Goal: Task Accomplishment & Management: Manage account settings

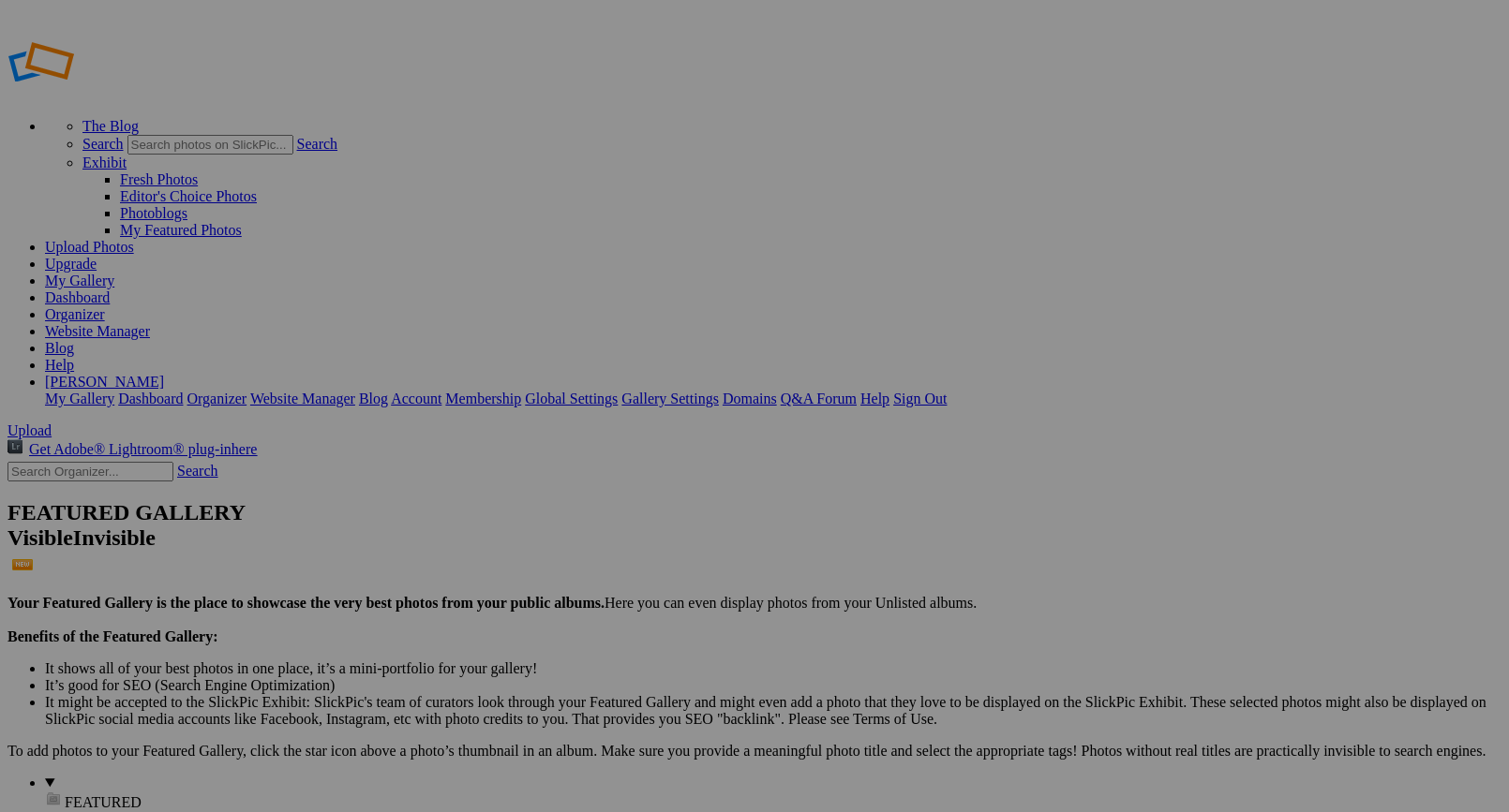
type input "CW Invitational 2025"
click at [587, 500] on span "Create" at bounding box center [567, 508] width 40 height 16
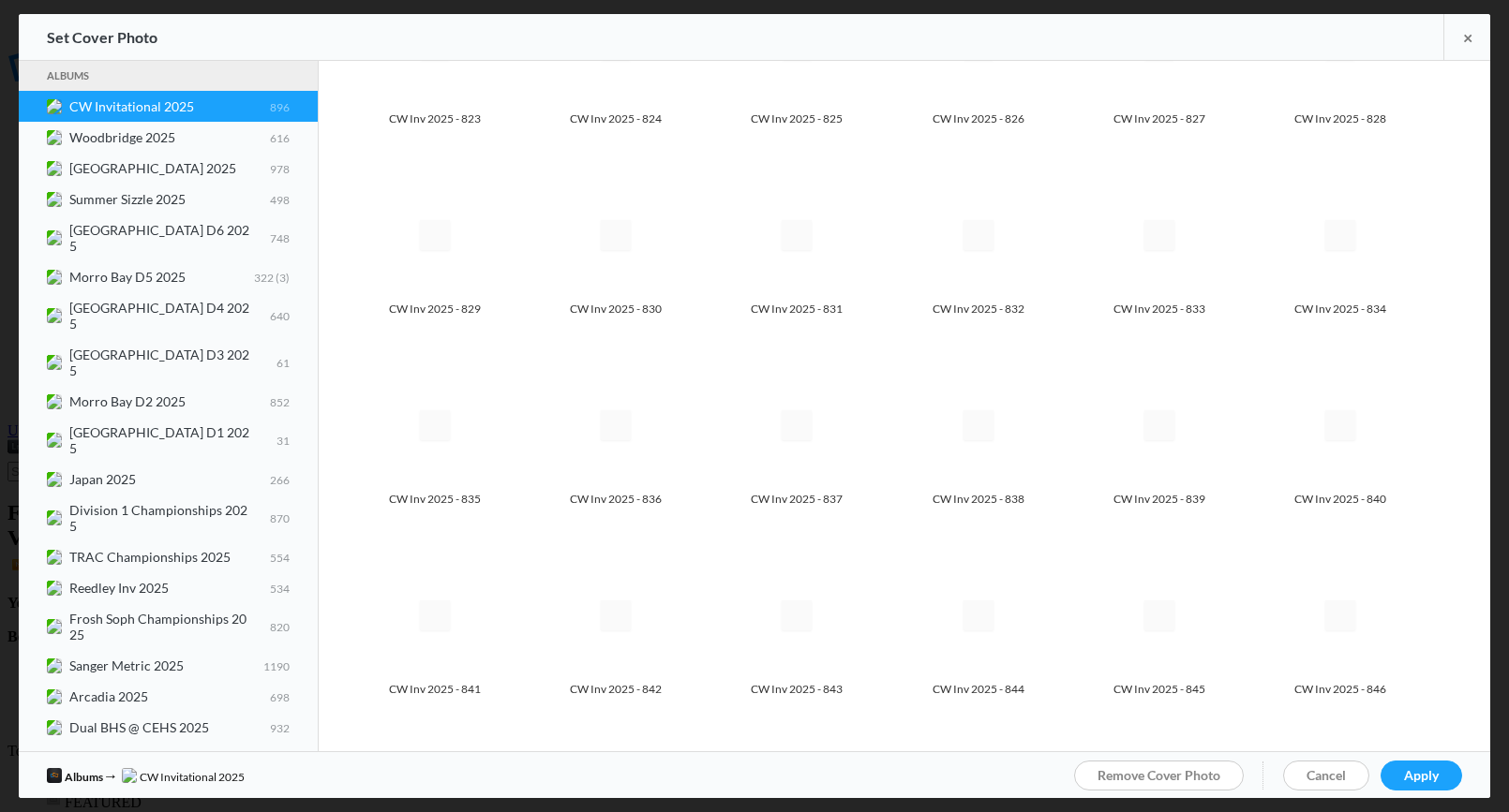
scroll to position [26182, 0]
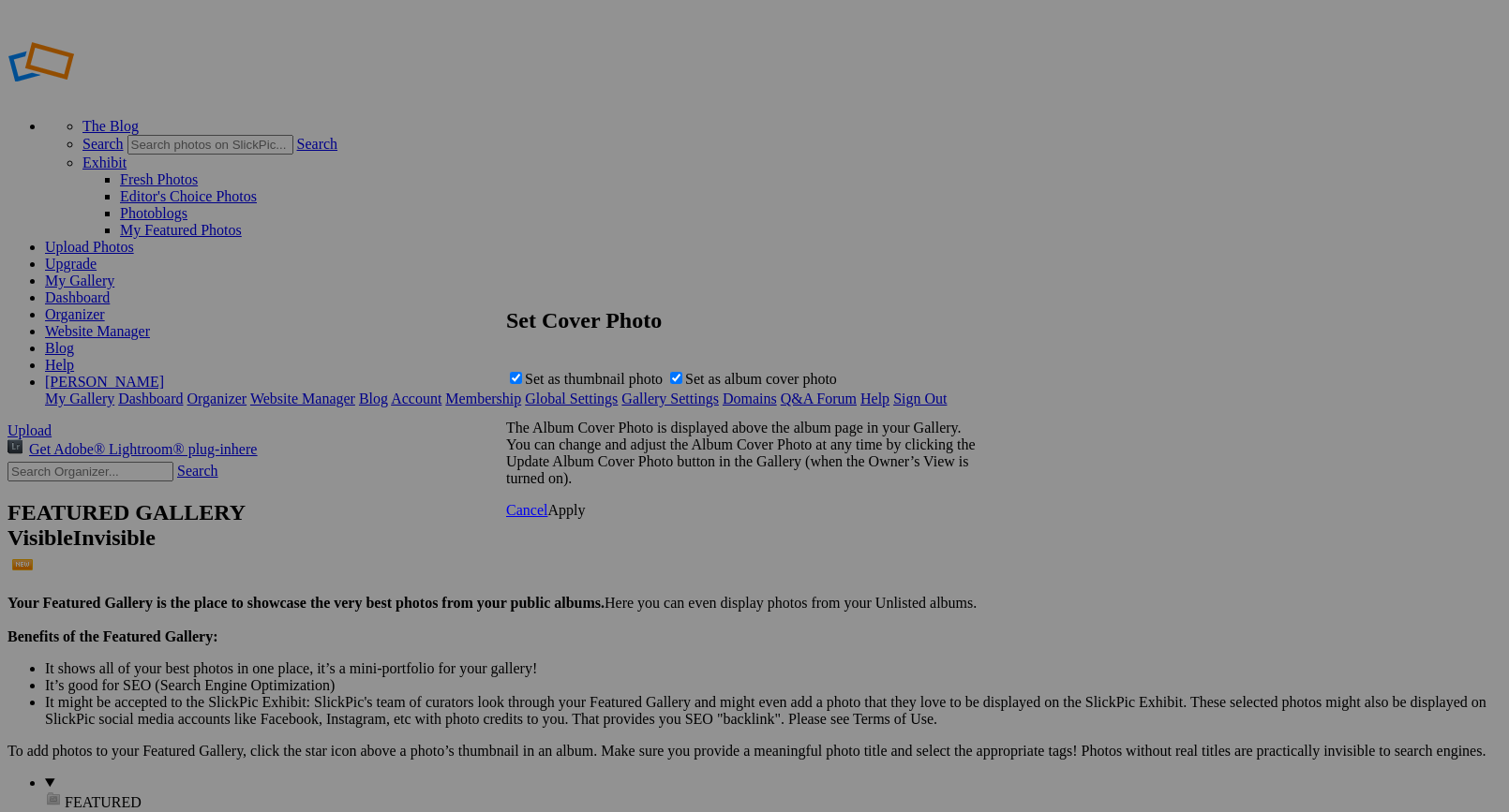
click at [728, 384] on span "Set as album cover photo" at bounding box center [761, 379] width 152 height 16
click at [682, 384] on input "Set as album cover photo" at bounding box center [675, 378] width 13 height 13
checkbox input "false"
click at [585, 518] on span "Apply" at bounding box center [566, 510] width 38 height 16
